Goal: Task Accomplishment & Management: Complete application form

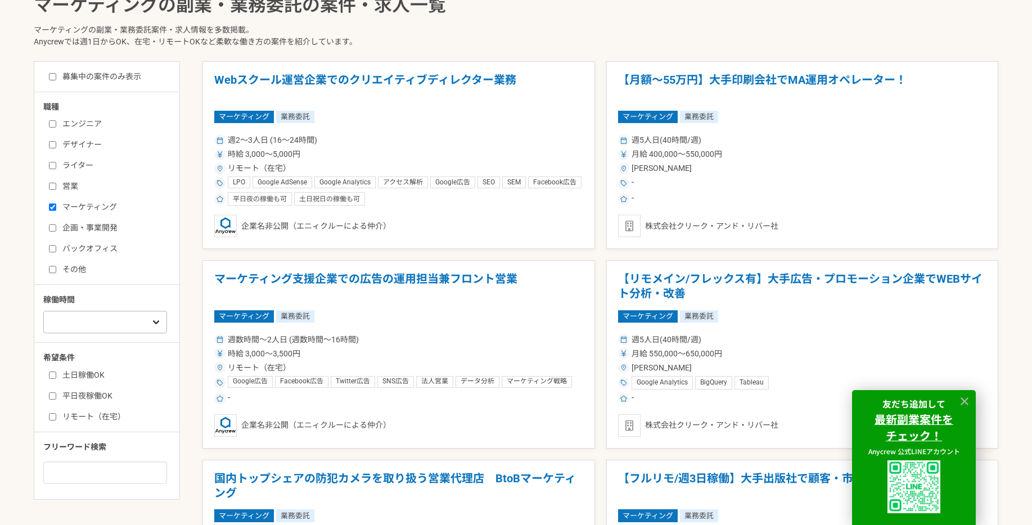
scroll to position [443, 0]
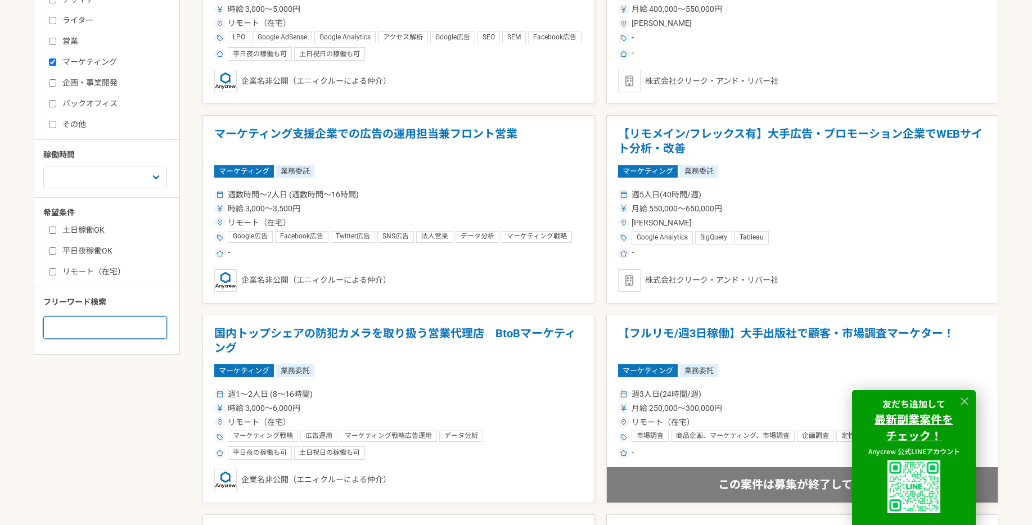
click at [118, 328] on input at bounding box center [105, 328] width 124 height 23
type input "instagram"
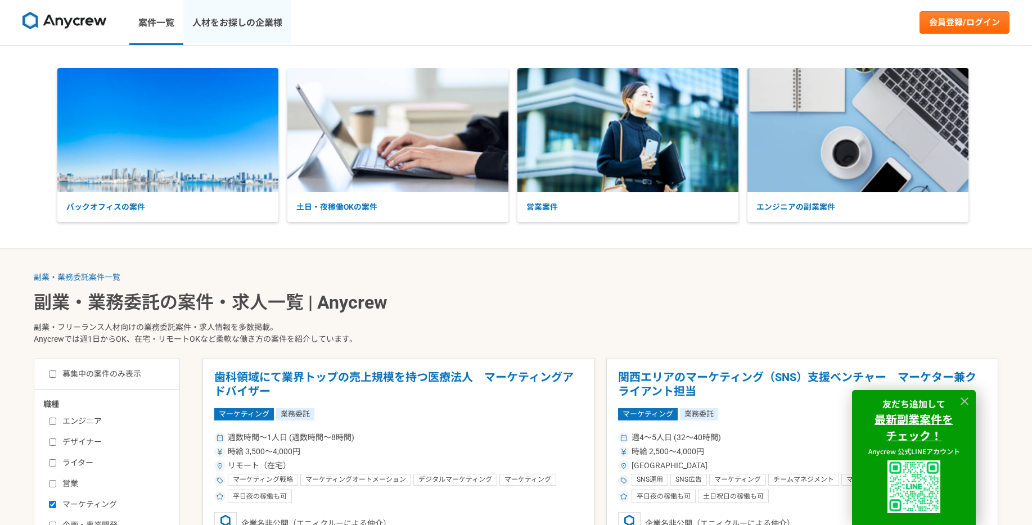
click at [241, 25] on link "人材をお探しの企業様" at bounding box center [237, 22] width 108 height 45
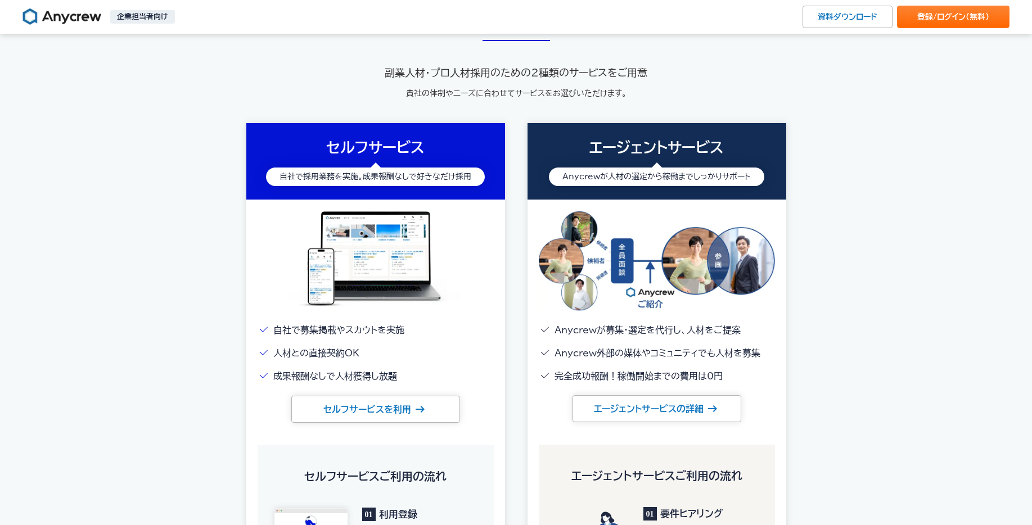
scroll to position [1363, 0]
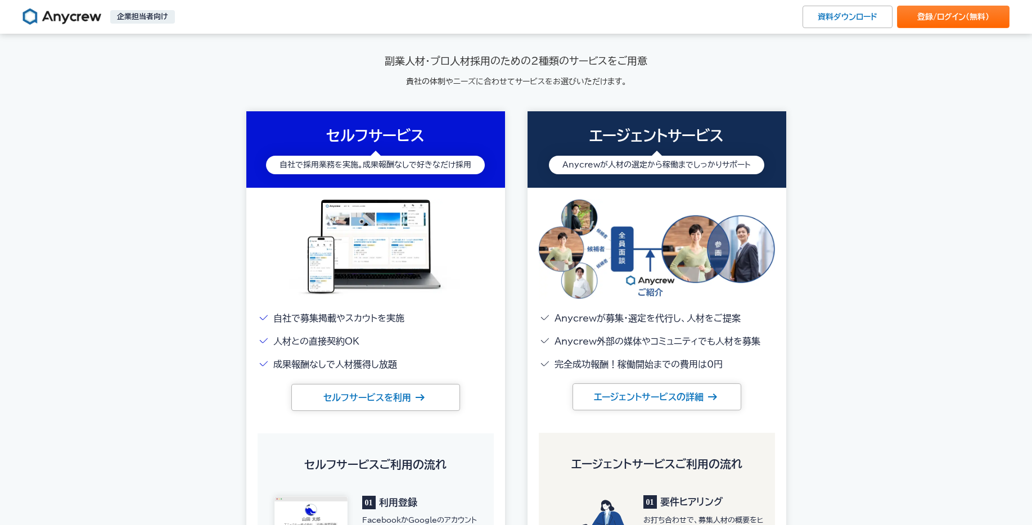
click at [339, 364] on li "成果報酬なしで人材獲得し放題" at bounding box center [376, 365] width 236 height 16
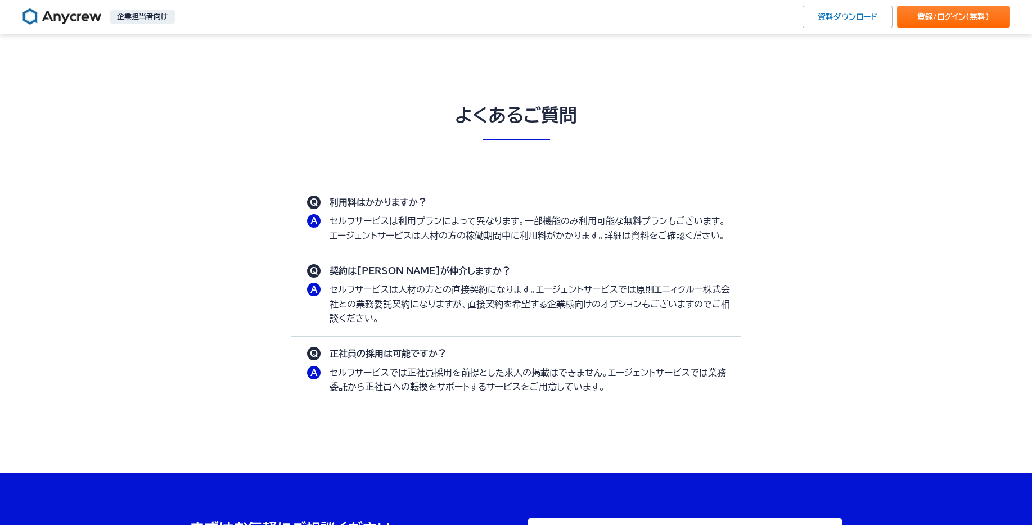
scroll to position [3078, 0]
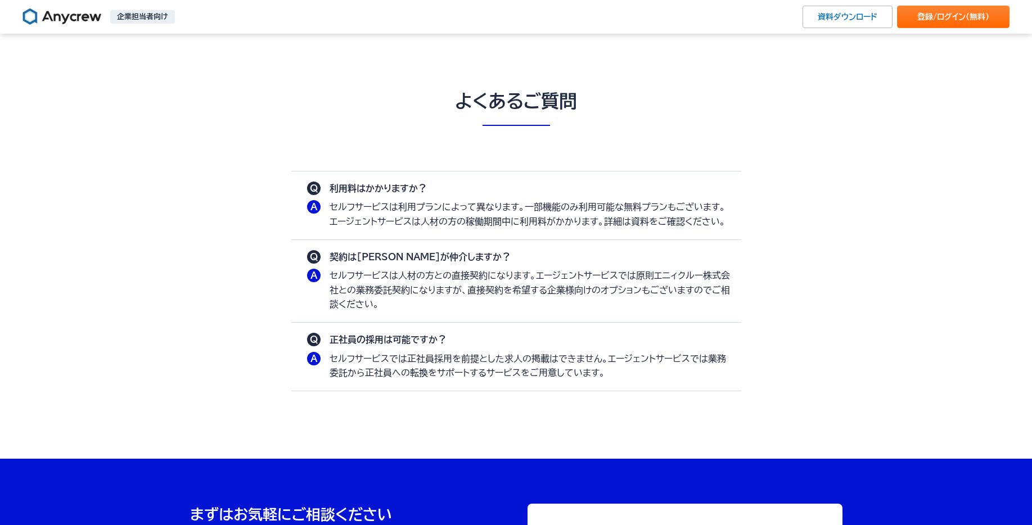
click at [476, 205] on p "セルフサービスは利用プランによって異なります。一部機能のみ利用可能な無料プランもございます。エージェントサービスは人材の方の稼働期間中に利用料がかかります。詳…" at bounding box center [530, 214] width 401 height 29
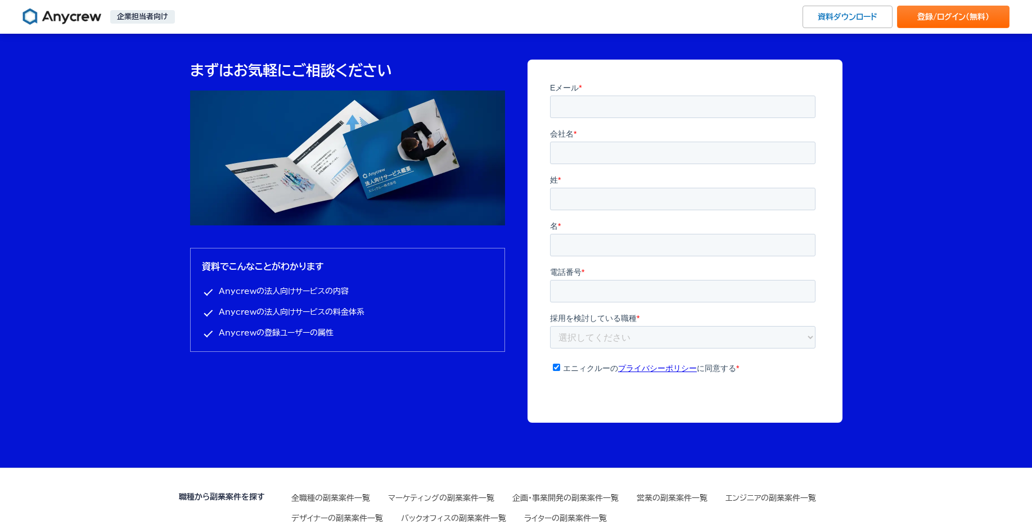
scroll to position [3519, 0]
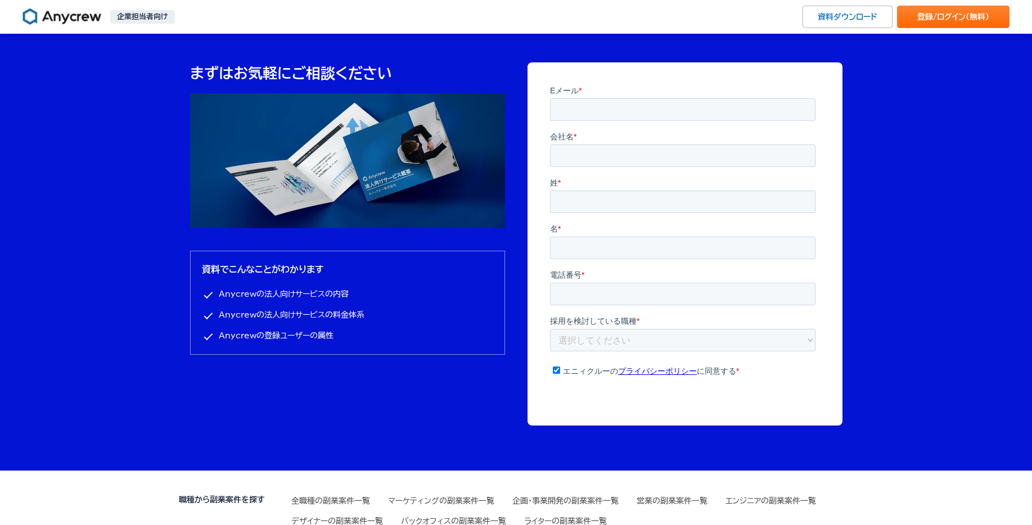
click at [457, 395] on div "まずはお気軽にご相談ください 資料でこんなことがわかります Anycrewの法人向けサービスの内容 Anycrewの法人向けサービスの料金体系 Anycrew…" at bounding box center [347, 244] width 315 height 364
click at [936, 138] on section "まずはお気軽にご相談ください 資料でこんなことがわかります Anycrewの法人向けサービスの内容 Anycrewの法人向けサービスの料金体系 Anycrew…" at bounding box center [516, 244] width 1032 height 454
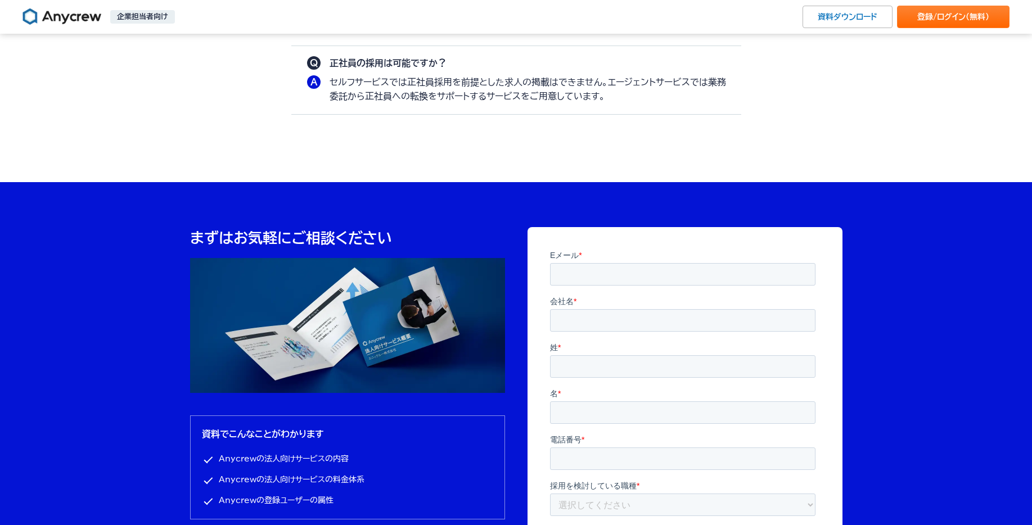
scroll to position [3326, 0]
